Goal: Task Accomplishment & Management: Use online tool/utility

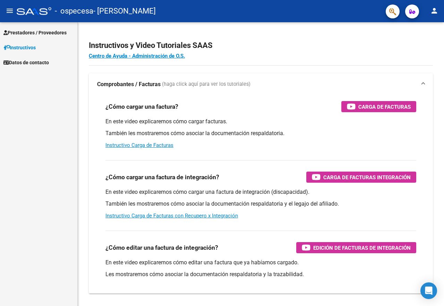
click at [67, 30] on span "Prestadores / Proveedores" at bounding box center [34, 33] width 63 height 8
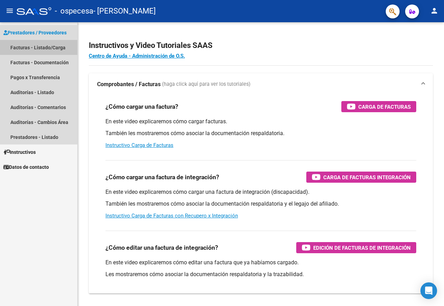
click at [58, 47] on link "Facturas - Listado/Carga" at bounding box center [38, 47] width 77 height 15
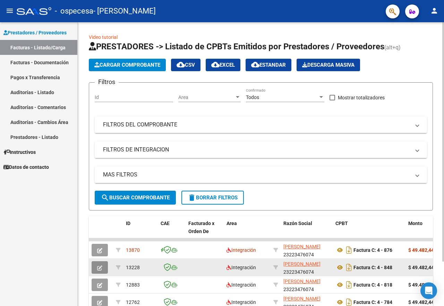
click at [104, 266] on button "button" at bounding box center [100, 267] width 16 height 13
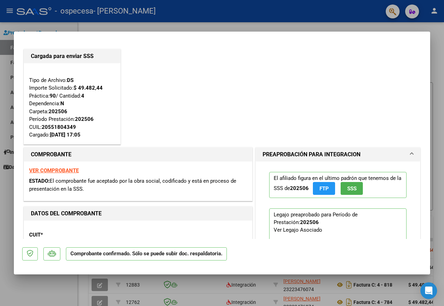
click at [61, 285] on div at bounding box center [222, 153] width 444 height 306
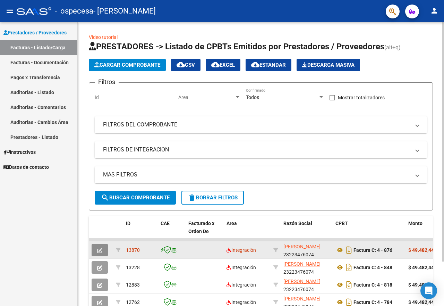
click at [102, 250] on icon "button" at bounding box center [99, 250] width 5 height 5
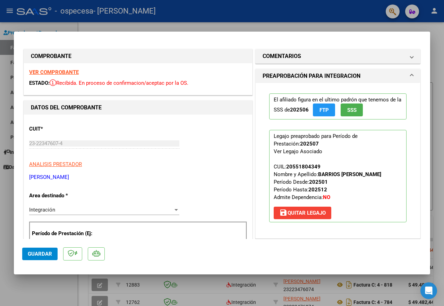
click at [57, 280] on div at bounding box center [222, 153] width 444 height 306
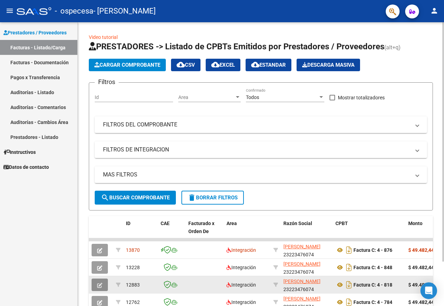
click at [96, 285] on button "button" at bounding box center [100, 284] width 16 height 13
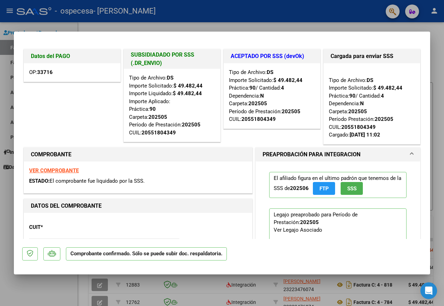
click at [151, 24] on div at bounding box center [222, 153] width 444 height 306
